Goal: Information Seeking & Learning: Learn about a topic

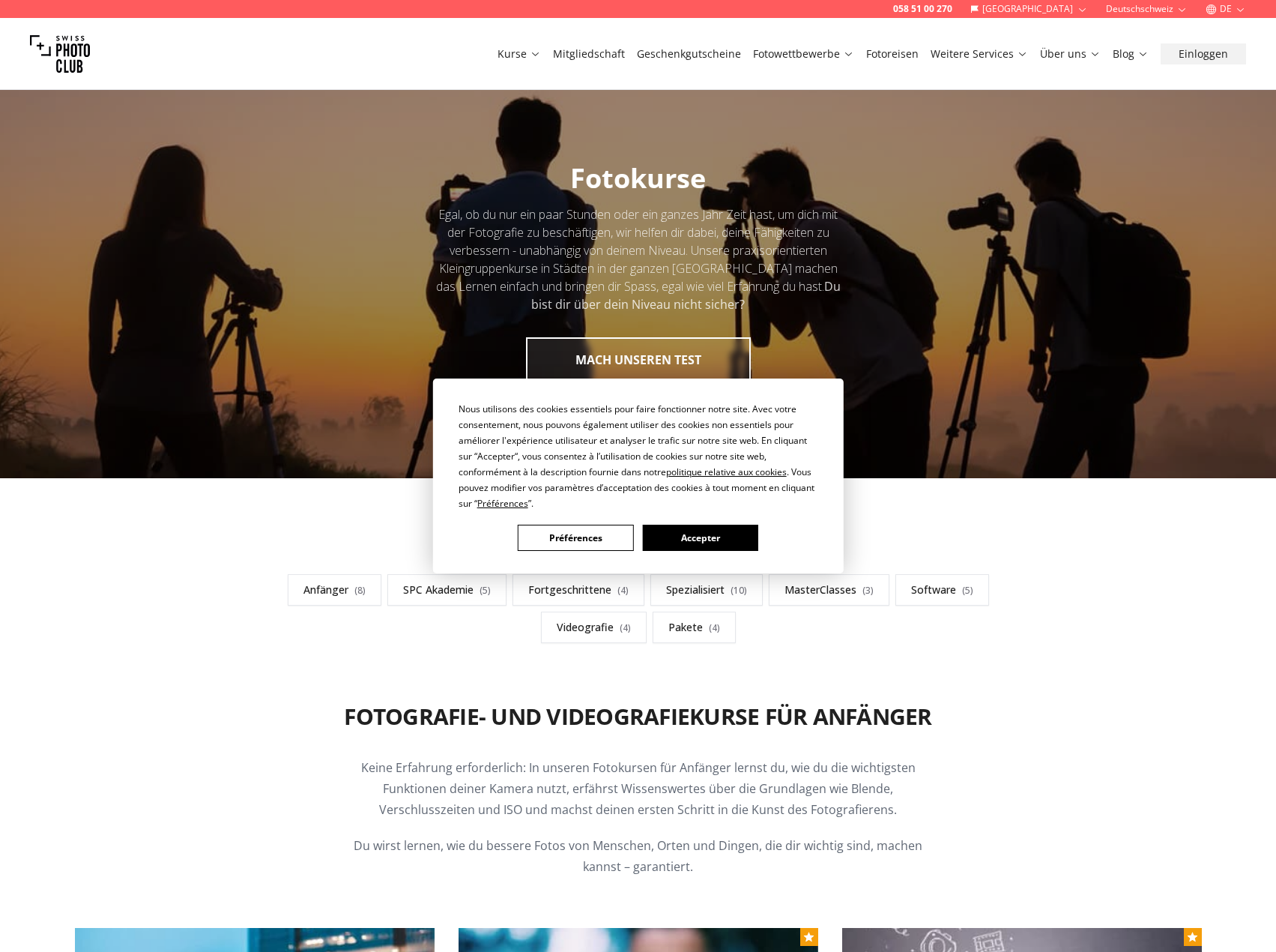
scroll to position [225, 0]
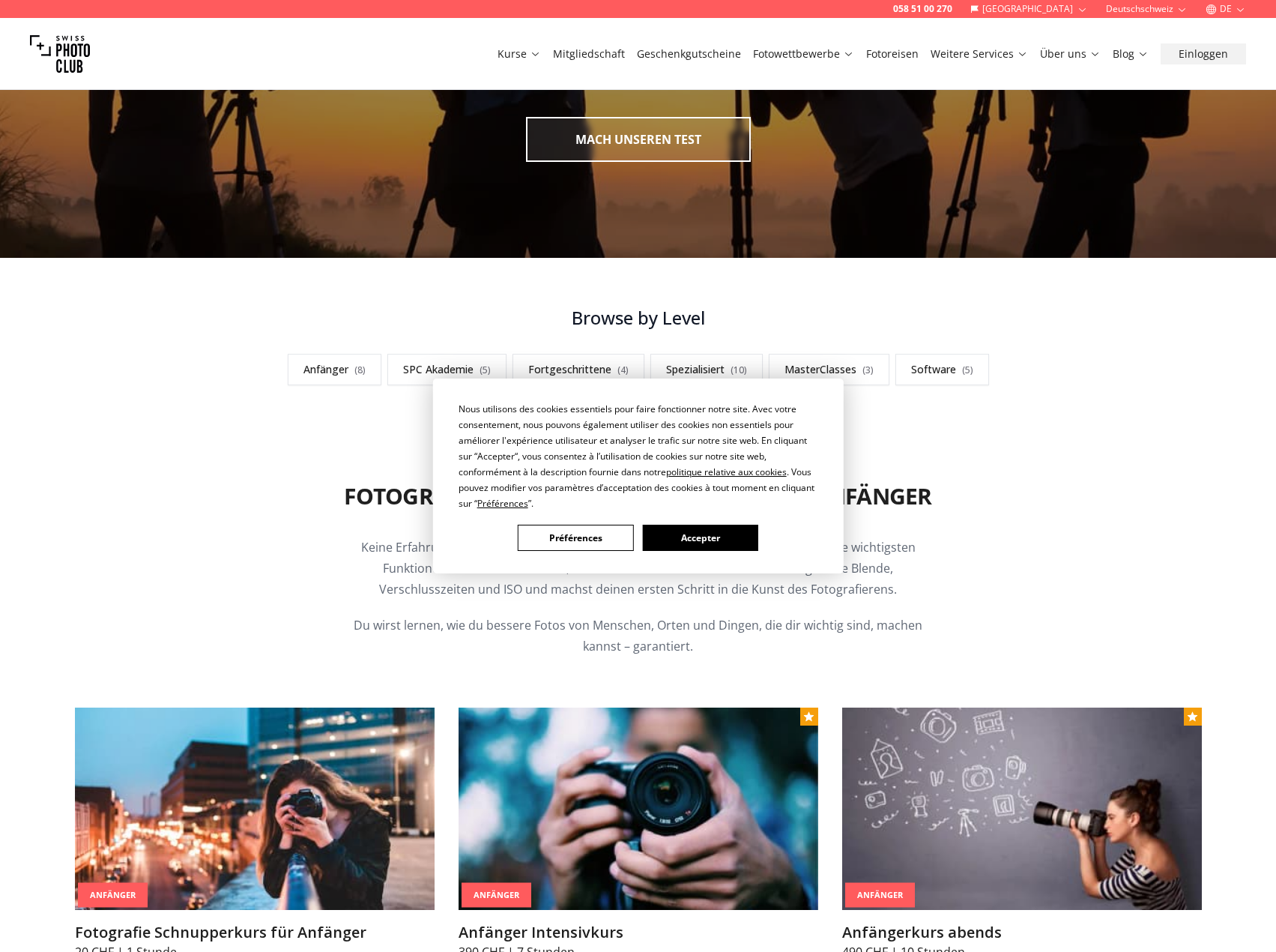
click at [690, 540] on button "Accepter" at bounding box center [700, 538] width 115 height 26
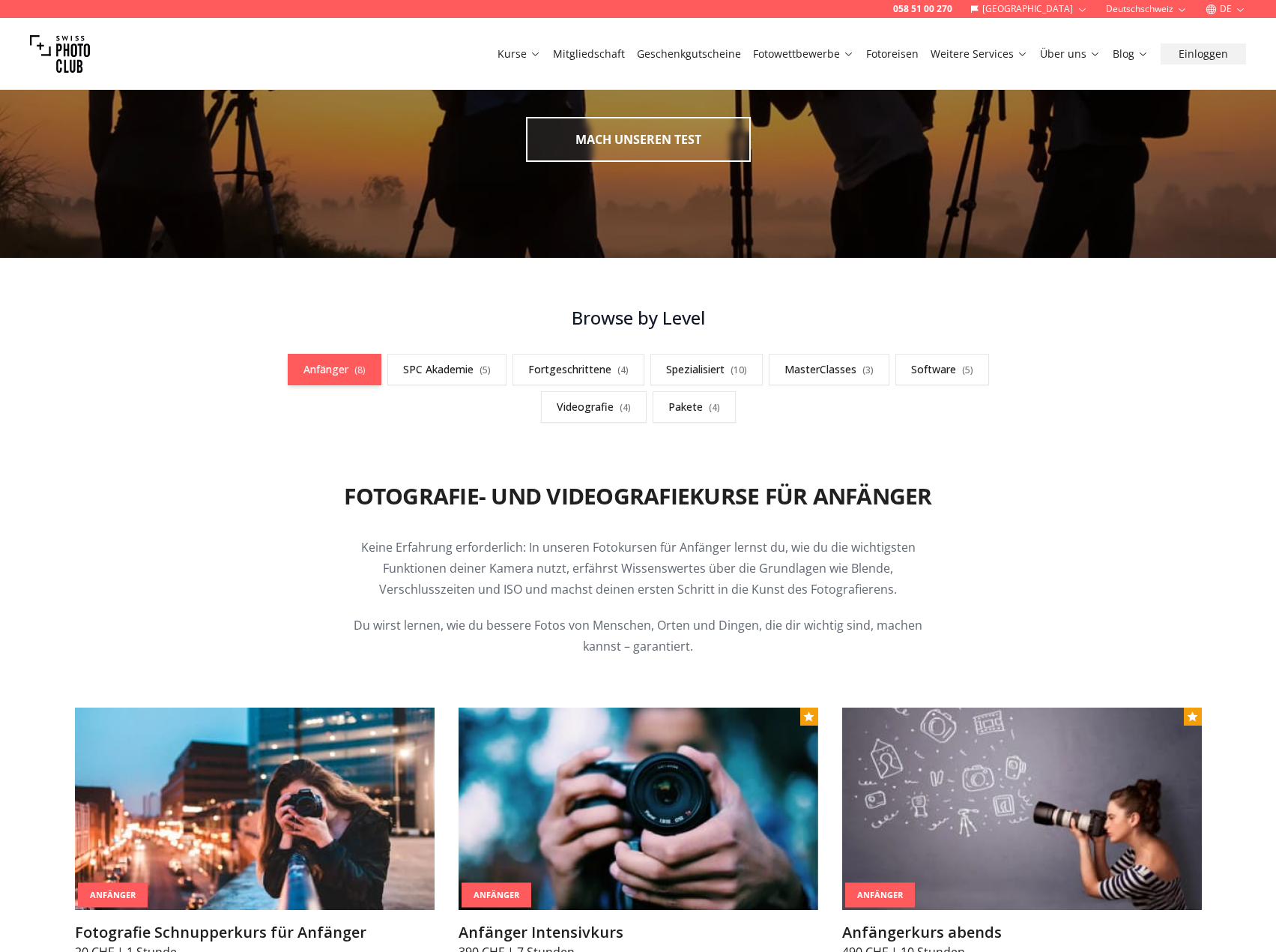
click at [359, 374] on span "( 8 )" at bounding box center [359, 370] width 11 height 13
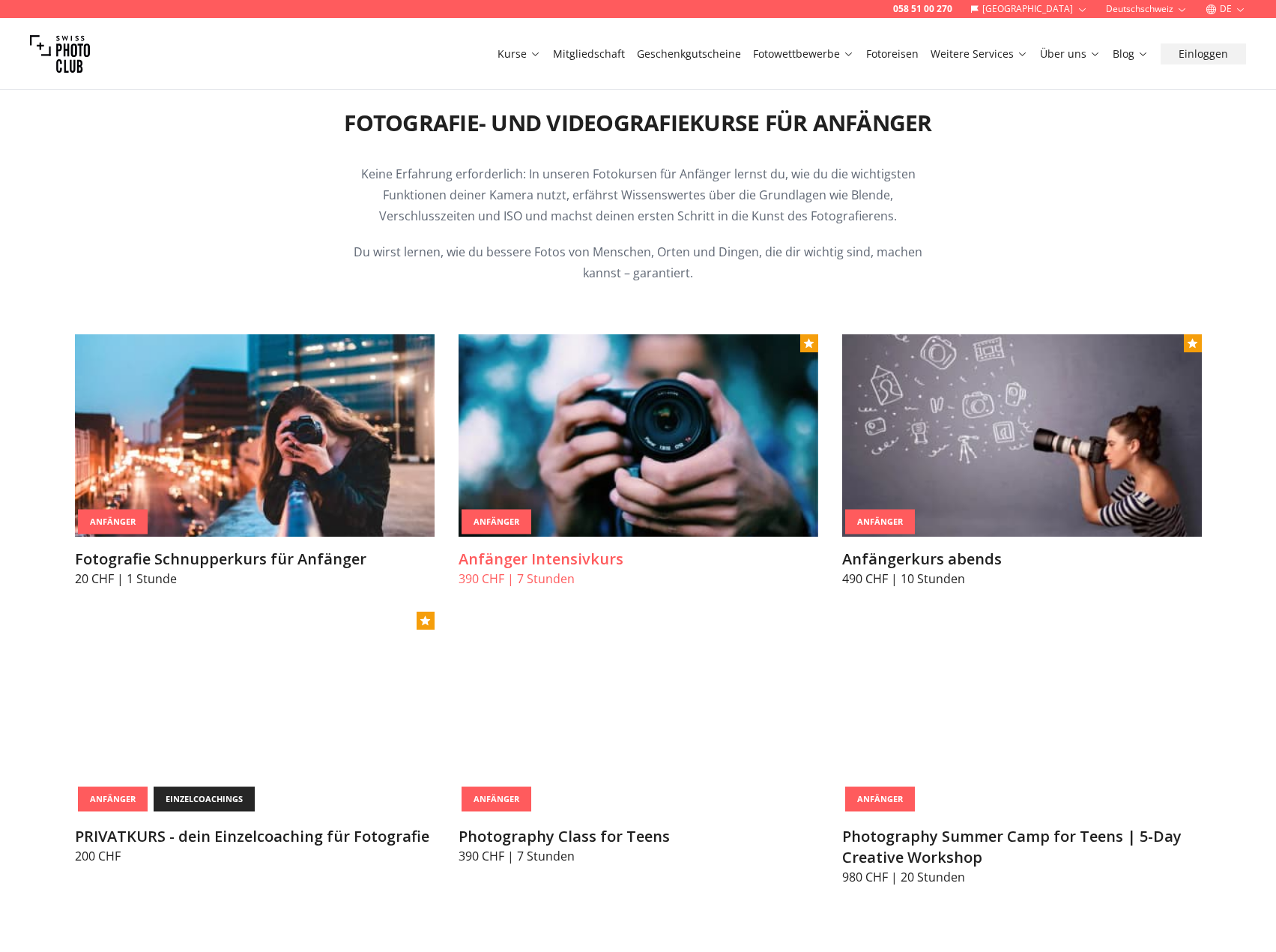
scroll to position [600, 0]
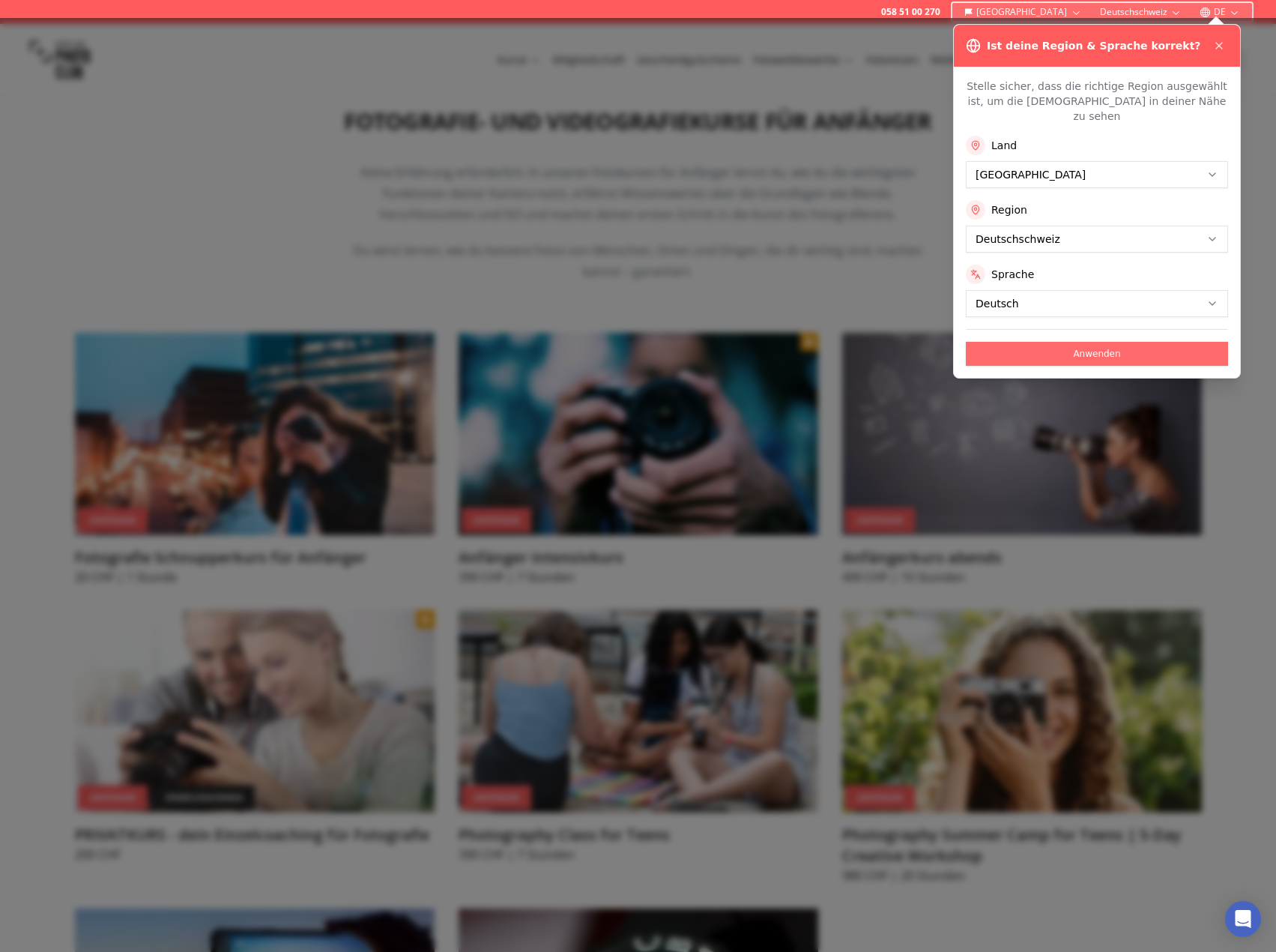
click at [1083, 343] on button "Anwenden" at bounding box center [1097, 353] width 262 height 24
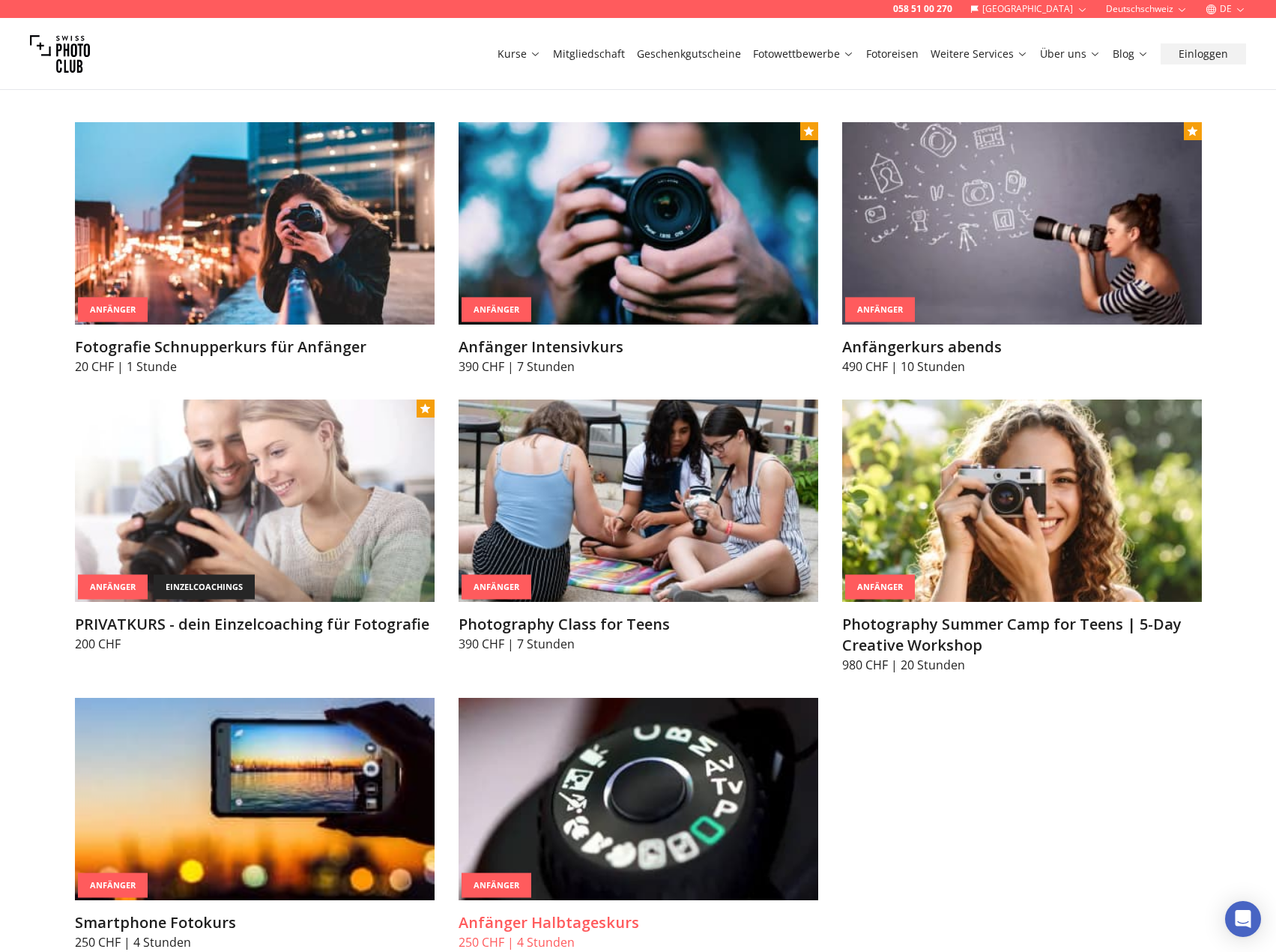
scroll to position [749, 0]
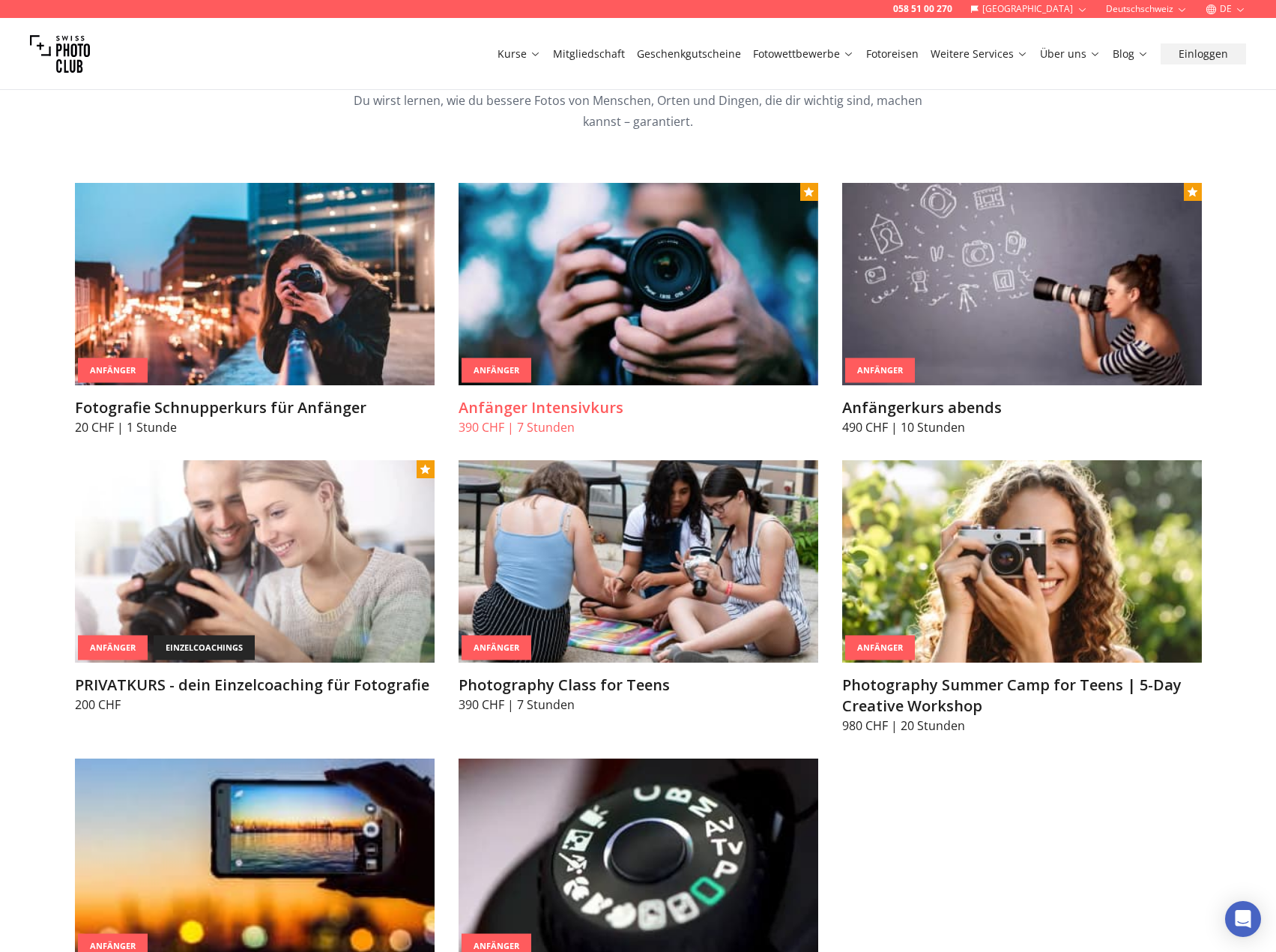
drag, startPoint x: 613, startPoint y: 303, endPoint x: 632, endPoint y: 317, distance: 23.6
click at [613, 303] on img at bounding box center [638, 283] width 359 height 202
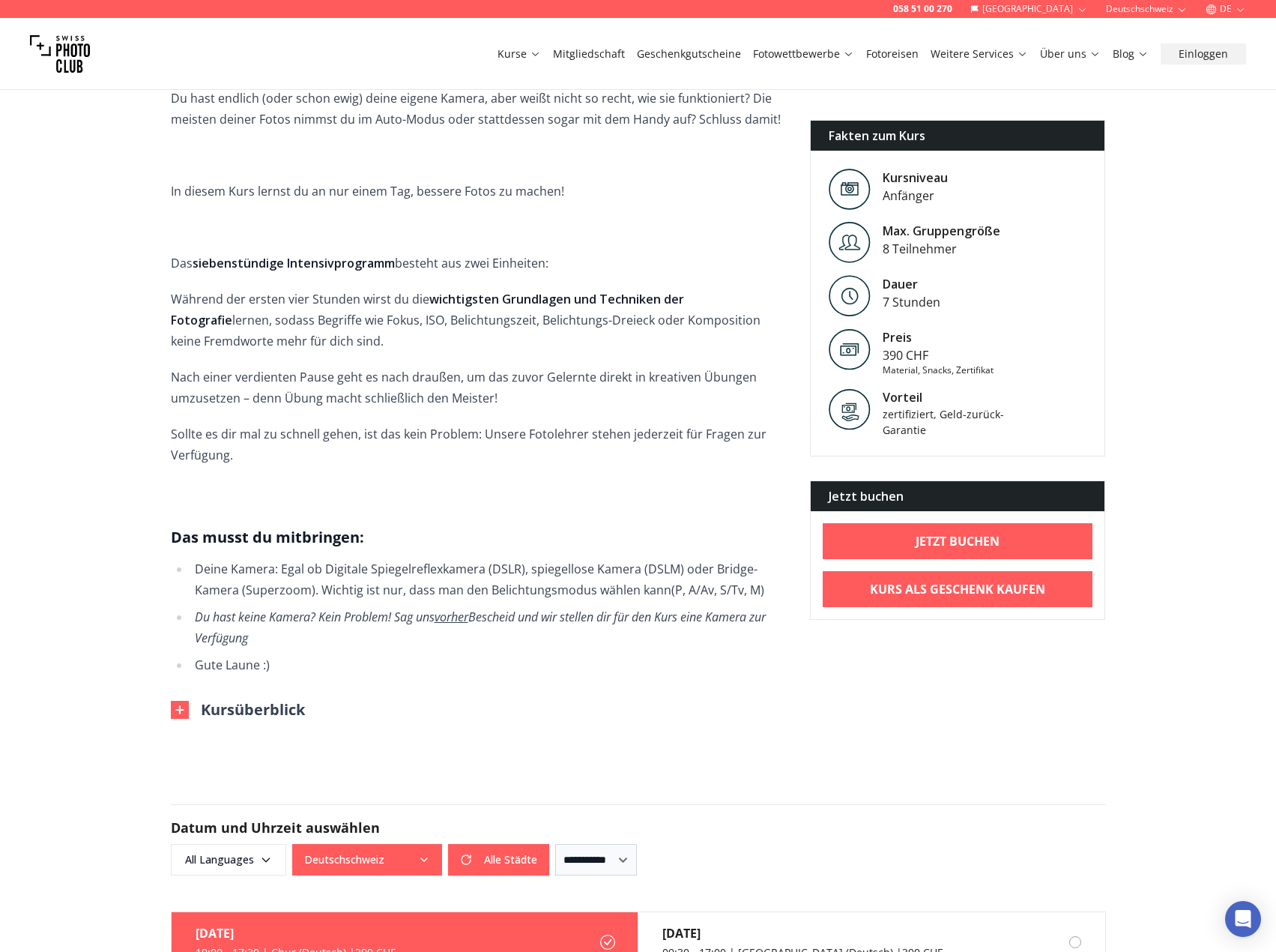
scroll to position [525, 0]
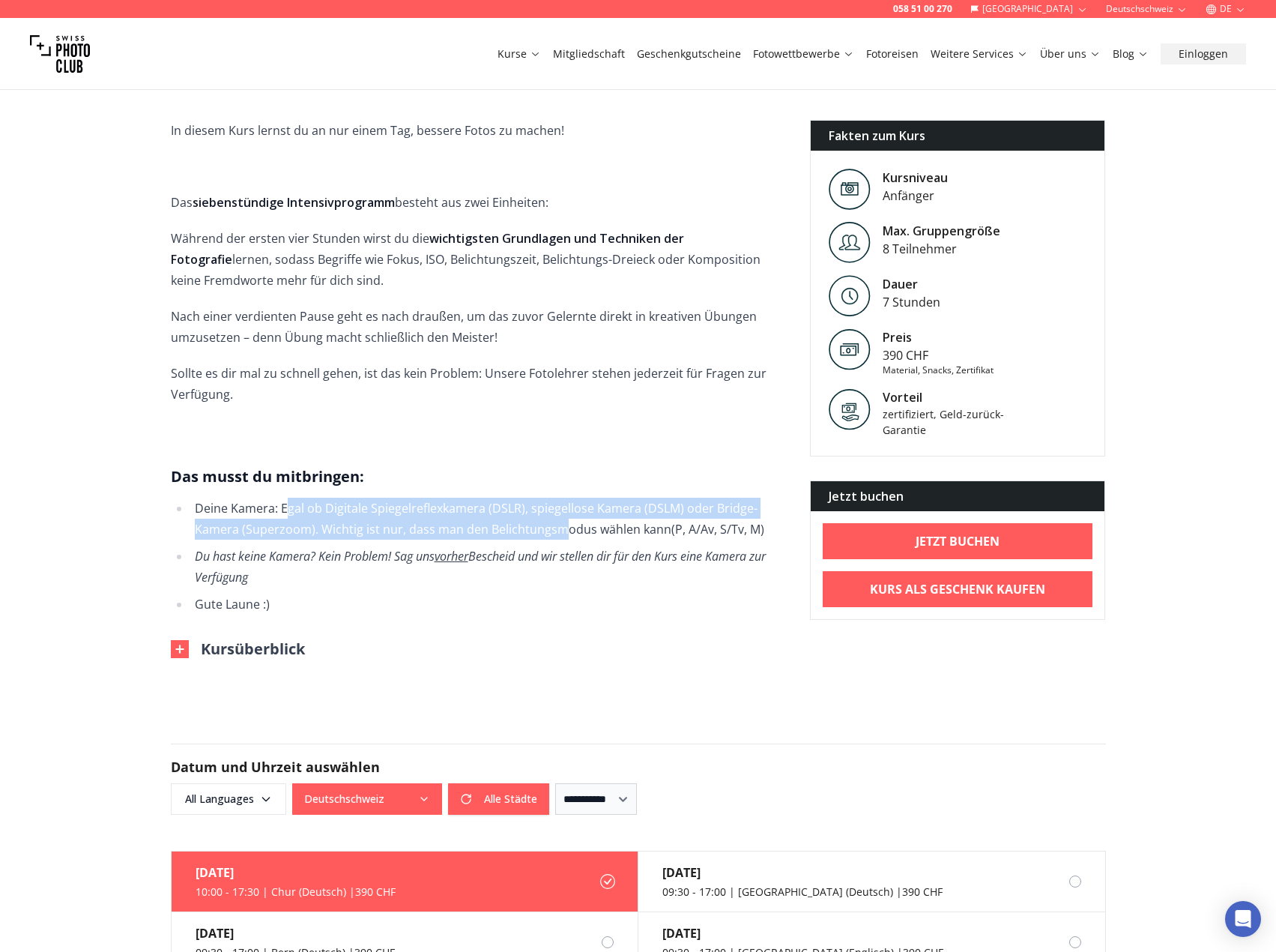
drag, startPoint x: 289, startPoint y: 489, endPoint x: 560, endPoint y: 505, distance: 271.5
click at [560, 505] on li "Deine Kamera: Egal ob Digitale Spiegelreflexkamera ( DSLR), spiegellose Kamera …" at bounding box center [488, 518] width 595 height 42
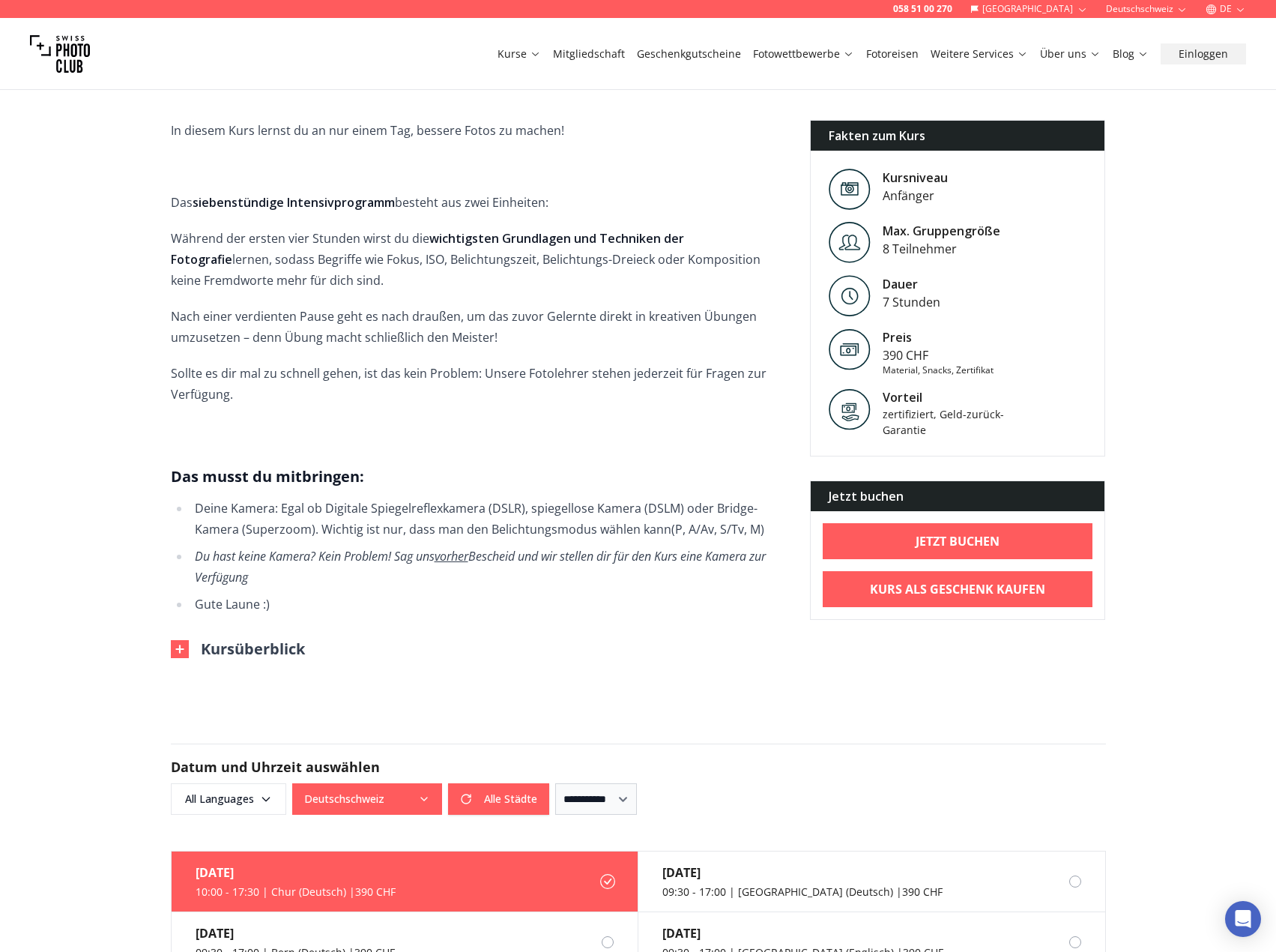
click at [480, 594] on li "Gute Laune :)" at bounding box center [488, 604] width 595 height 21
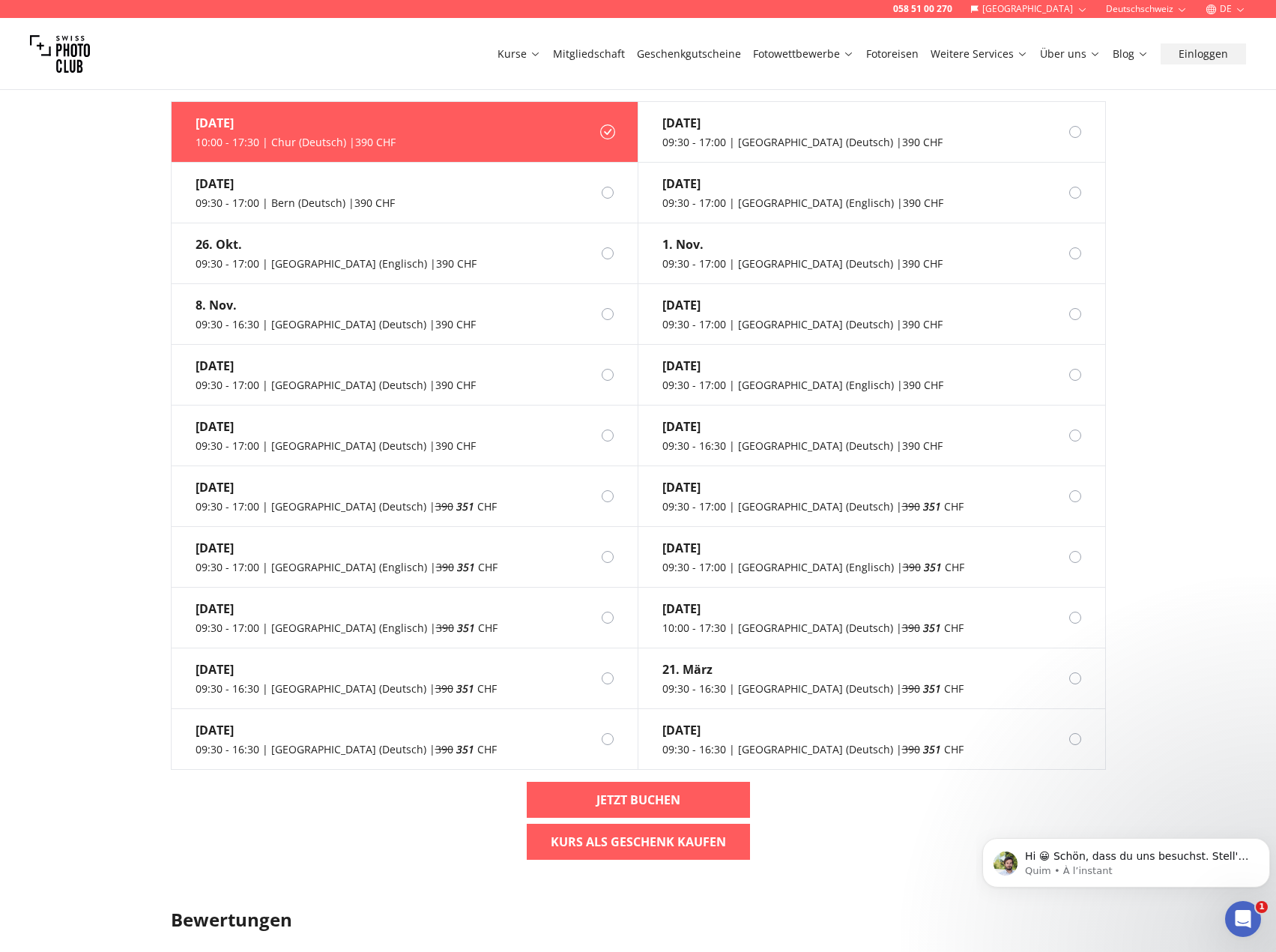
scroll to position [0, 0]
